Goal: Contribute content: Add original content to the website for others to see

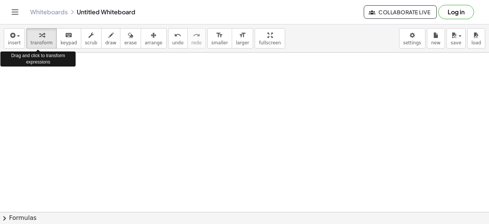
click at [0, 39] on div "insert select one: Math Expression Function Text Youtube Video Graphing Geometr…" at bounding box center [244, 38] width 489 height 28
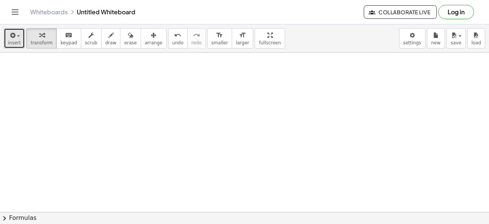
click at [8, 42] on span "insert" at bounding box center [14, 42] width 13 height 5
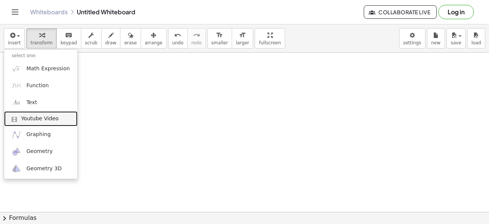
click at [45, 117] on span "Youtube Video" at bounding box center [40, 119] width 38 height 8
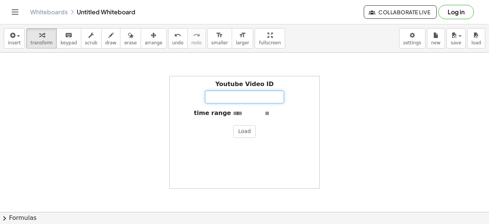
click at [227, 97] on input "Youtube Video ID" at bounding box center [244, 97] width 79 height 13
paste input "**********"
type input "**********"
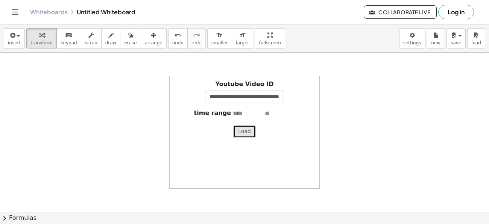
click at [241, 128] on button "Load" at bounding box center [244, 131] width 23 height 13
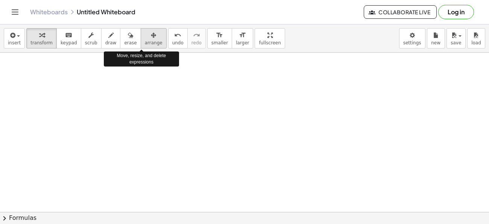
click at [151, 37] on icon "button" at bounding box center [153, 35] width 5 height 9
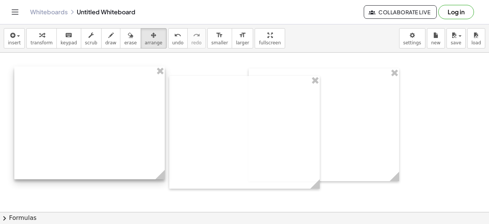
drag, startPoint x: 99, startPoint y: 81, endPoint x: 65, endPoint y: 79, distance: 34.6
click at [65, 79] on div at bounding box center [89, 123] width 150 height 113
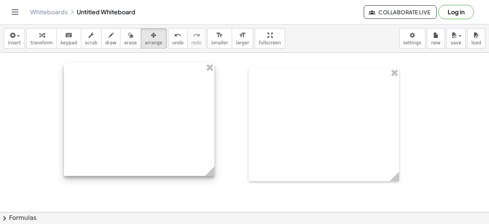
drag, startPoint x: 208, startPoint y: 82, endPoint x: 102, endPoint y: 72, distance: 106.9
click at [102, 72] on div at bounding box center [139, 119] width 150 height 113
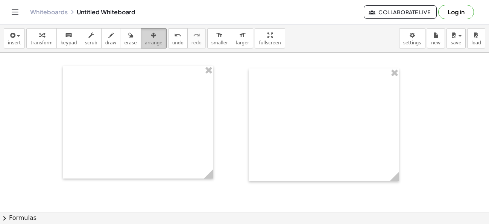
click at [141, 45] on button "arrange" at bounding box center [154, 38] width 26 height 20
click at [145, 44] on span "arrange" at bounding box center [154, 42] width 18 height 5
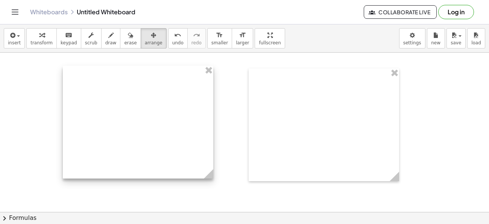
click at [131, 115] on div at bounding box center [138, 122] width 150 height 113
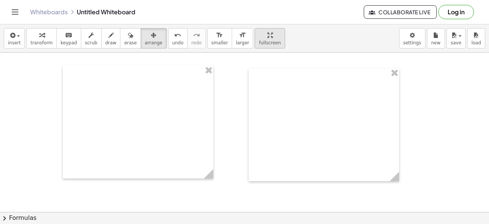
click at [259, 35] on div "button" at bounding box center [270, 34] width 22 height 9
click at [9, 33] on icon "button" at bounding box center [12, 35] width 7 height 9
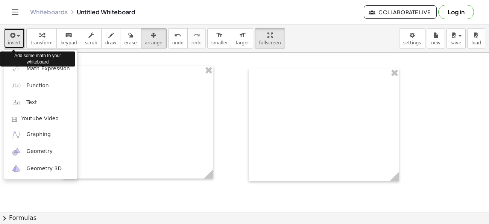
click at [11, 39] on icon "button" at bounding box center [12, 35] width 7 height 9
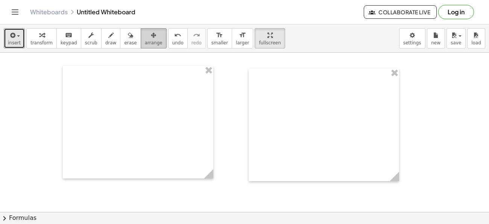
click at [145, 37] on div "button" at bounding box center [154, 34] width 18 height 9
click at [120, 31] on button "erase" at bounding box center [130, 38] width 21 height 20
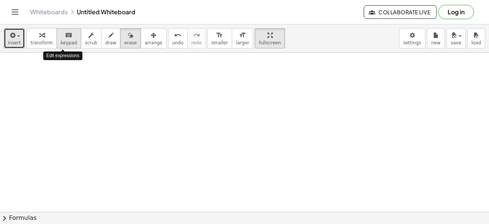
click at [61, 41] on span "keypad" at bounding box center [69, 42] width 17 height 5
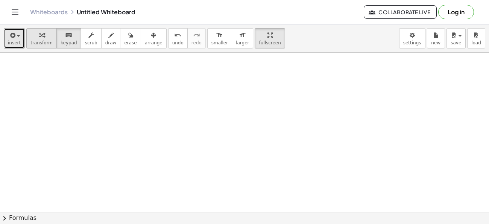
click at [41, 37] on div "button" at bounding box center [41, 34] width 22 height 9
click at [61, 39] on button "keyboard keypad" at bounding box center [68, 38] width 25 height 20
